Goal: Transaction & Acquisition: Purchase product/service

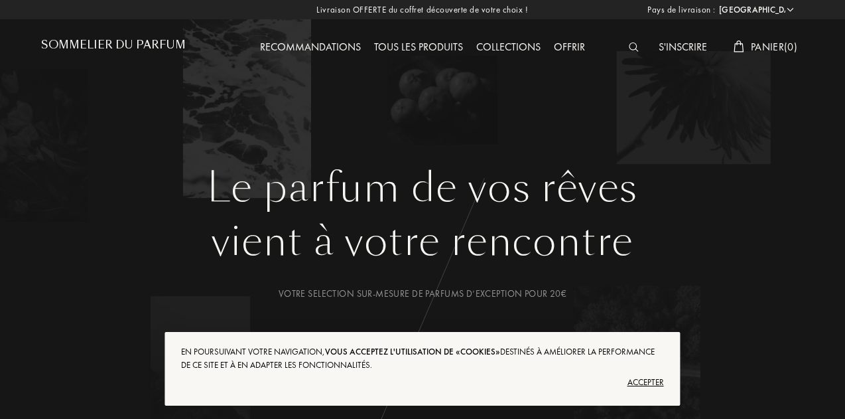
select select "FR"
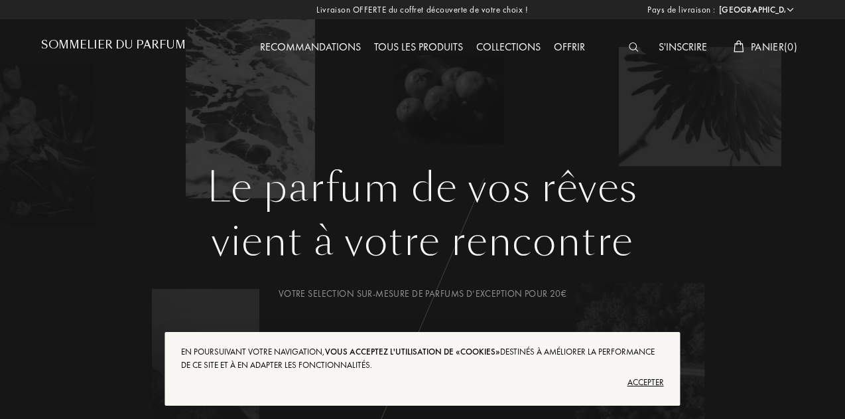
click at [634, 47] on img at bounding box center [634, 46] width 10 height 9
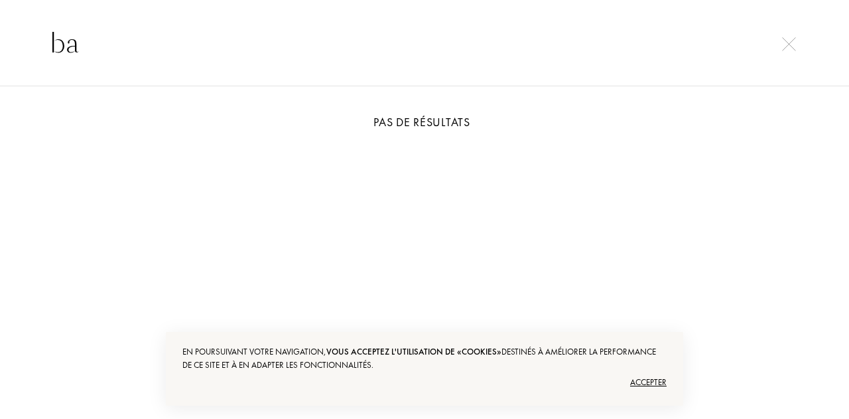
type input "b"
type input "h"
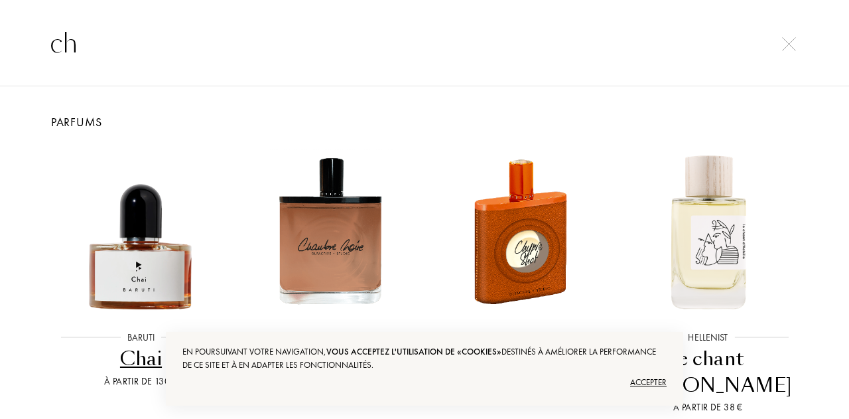
type input "c"
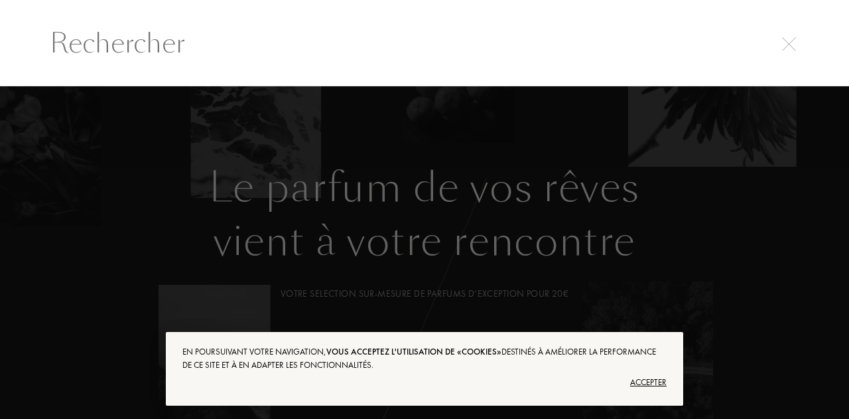
click at [788, 50] on input "text" at bounding box center [424, 43] width 803 height 40
click at [786, 44] on img at bounding box center [789, 44] width 14 height 14
